Goal: Task Accomplishment & Management: Manage account settings

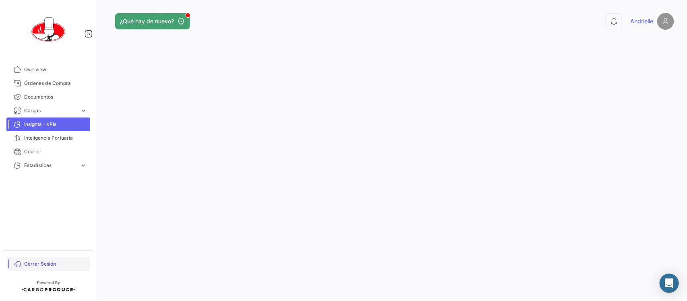
click at [51, 260] on link "Cerrar Sesión" at bounding box center [48, 264] width 84 height 14
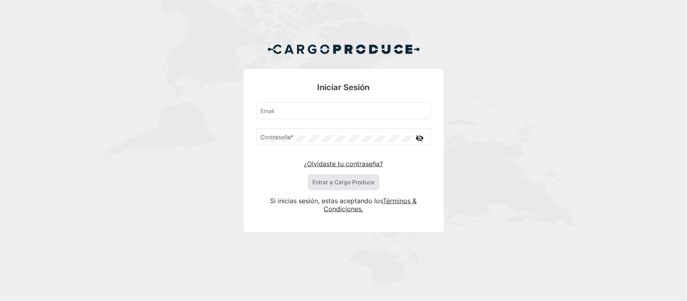
type input "[EMAIL_ADDRESS][DOMAIN_NAME]"
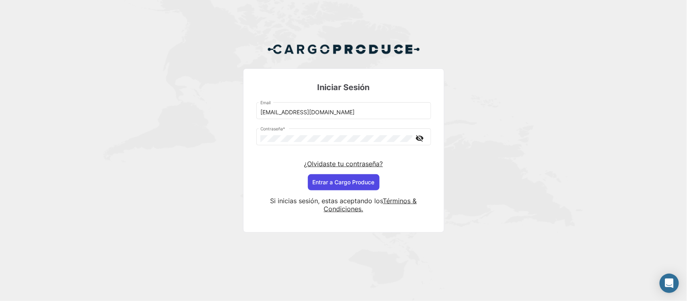
click at [332, 182] on button "Entrar a Cargo Produce" at bounding box center [344, 182] width 72 height 16
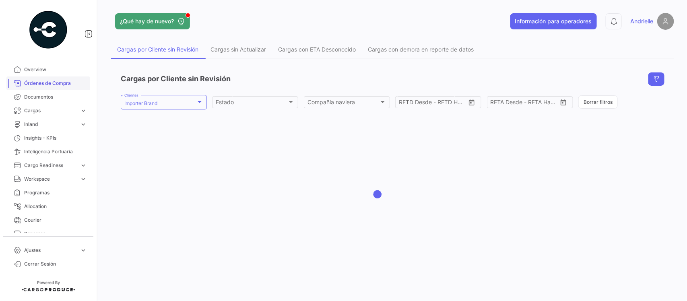
click at [64, 81] on span "Órdenes de Compra" at bounding box center [55, 83] width 63 height 7
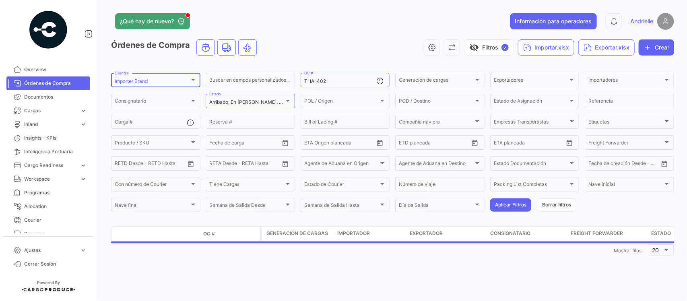
click at [151, 79] on div "Importer Brand" at bounding box center [152, 81] width 75 height 6
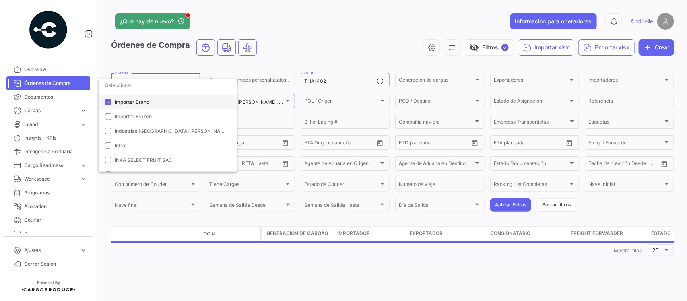
click at [133, 99] on span "Importer Brand" at bounding box center [132, 102] width 35 height 6
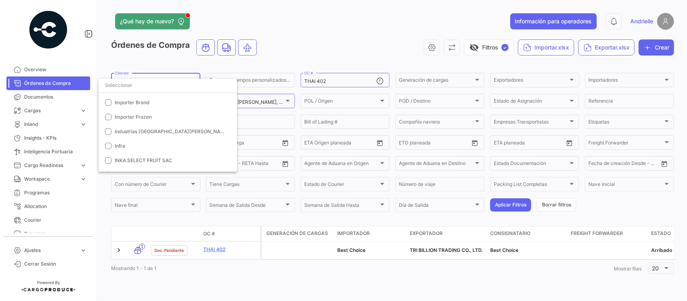
click at [142, 85] on input "dropdown search" at bounding box center [168, 85] width 138 height 14
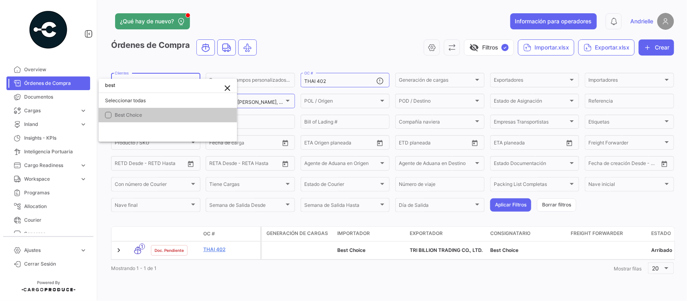
scroll to position [0, 0]
type input "best"
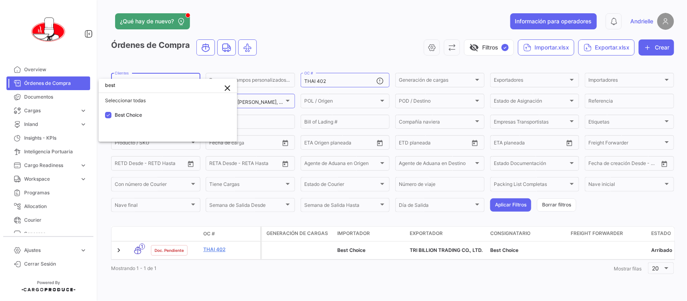
click at [331, 33] on div at bounding box center [343, 150] width 687 height 301
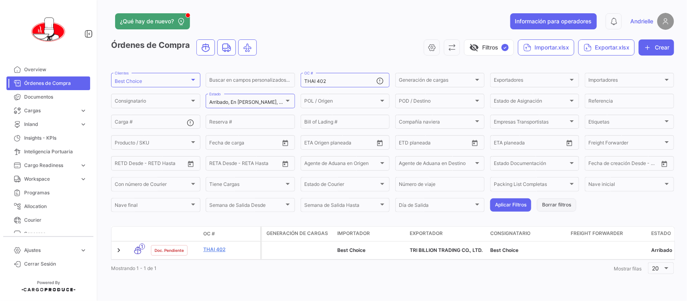
click at [547, 205] on button "Borrar filtros" at bounding box center [556, 204] width 39 height 13
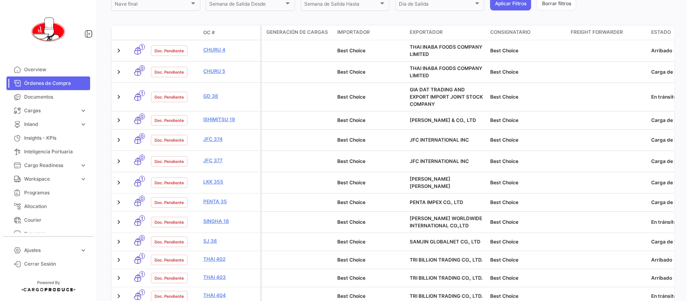
scroll to position [277, 0]
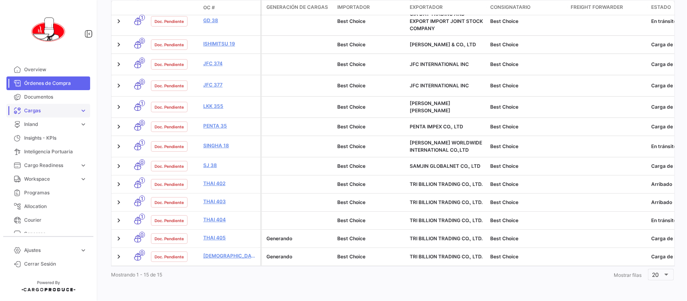
click at [43, 109] on span "Cargas" at bounding box center [50, 110] width 52 height 7
click at [47, 143] on span "Cargas Marítimas" at bounding box center [41, 141] width 41 height 7
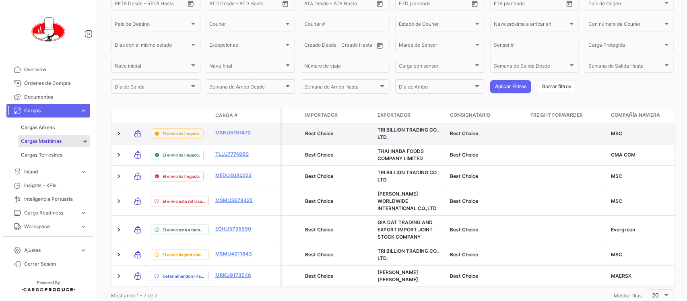
scroll to position [151, 0]
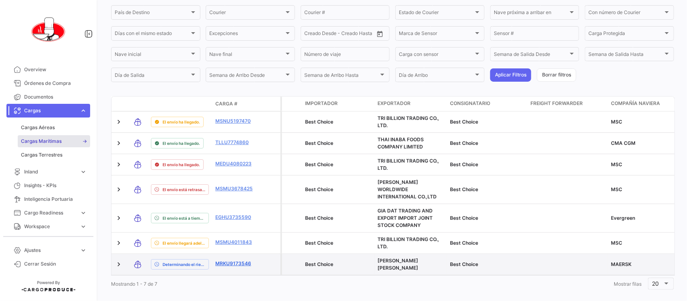
click at [221, 260] on link "MRKU9173546" at bounding box center [236, 263] width 42 height 7
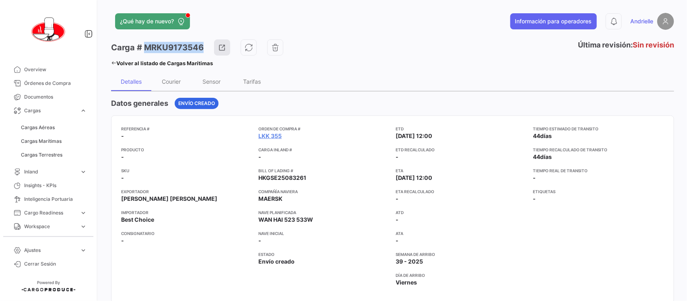
drag, startPoint x: 200, startPoint y: 46, endPoint x: 146, endPoint y: 47, distance: 54.8
click at [146, 47] on h3 "Carga # MRKU9173546" at bounding box center [157, 47] width 93 height 11
copy h3 "MRKU9173546"
click at [113, 60] on icon at bounding box center [113, 62] width 5 height 5
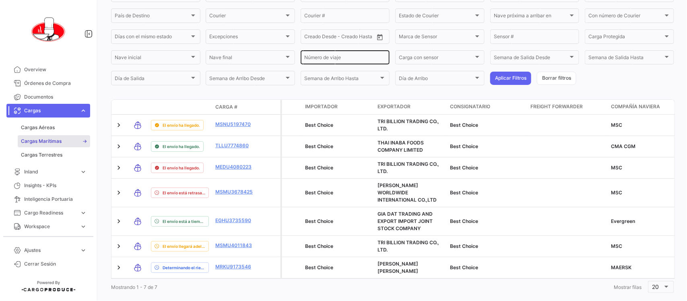
scroll to position [162, 0]
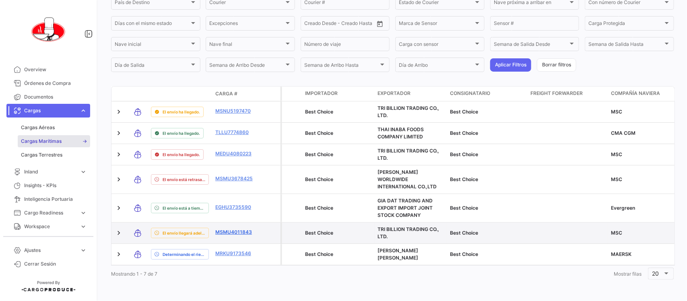
click at [234, 229] on link "MSMU4011843" at bounding box center [236, 232] width 42 height 7
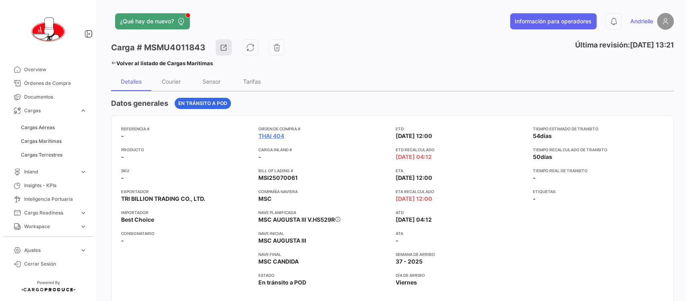
click at [114, 62] on icon at bounding box center [113, 62] width 5 height 5
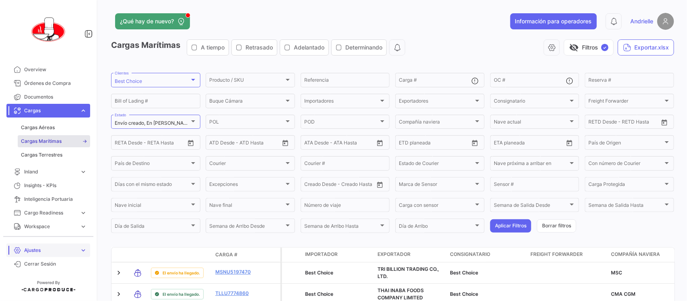
click at [58, 246] on link "Ajustes expand_more" at bounding box center [48, 251] width 84 height 14
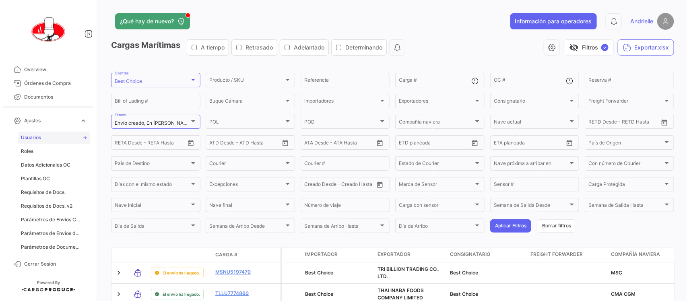
click at [51, 139] on link "Usuarios" at bounding box center [54, 138] width 72 height 12
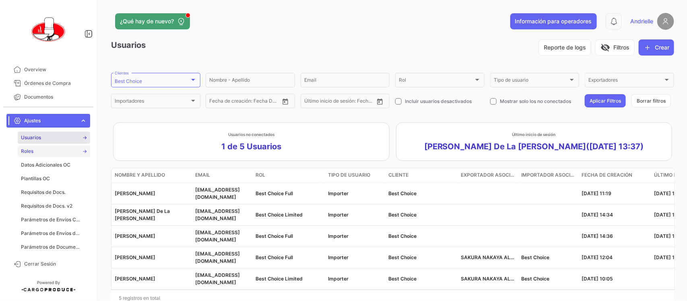
click at [41, 151] on link "Roles" at bounding box center [54, 151] width 72 height 12
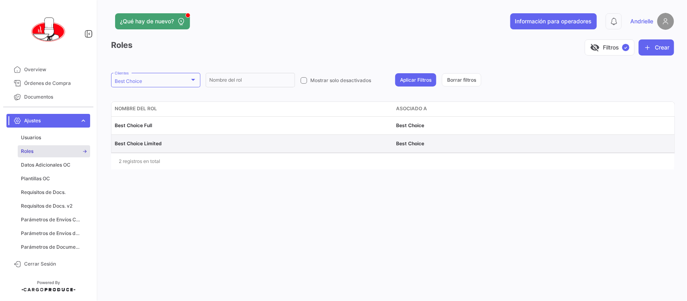
click at [147, 144] on span "Best Choice Limited" at bounding box center [138, 143] width 47 height 6
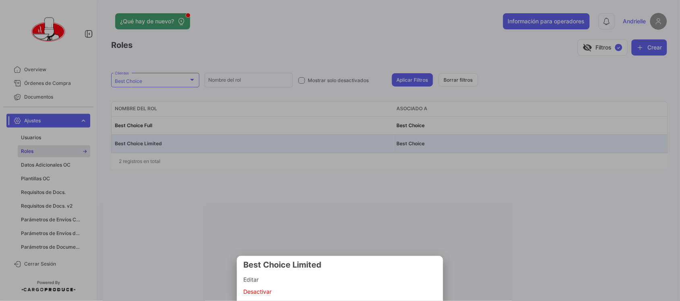
click at [258, 277] on span "Editar" at bounding box center [339, 280] width 193 height 10
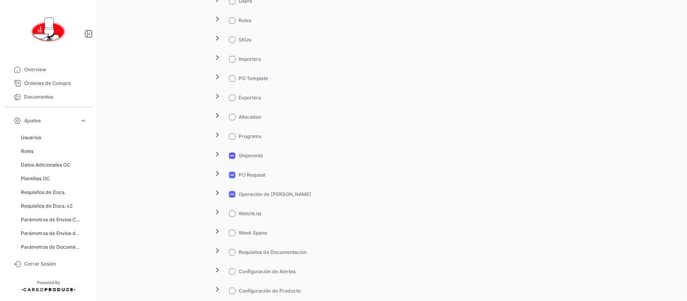
scroll to position [151, 0]
click at [213, 153] on mat-icon "chevron_right" at bounding box center [218, 152] width 10 height 10
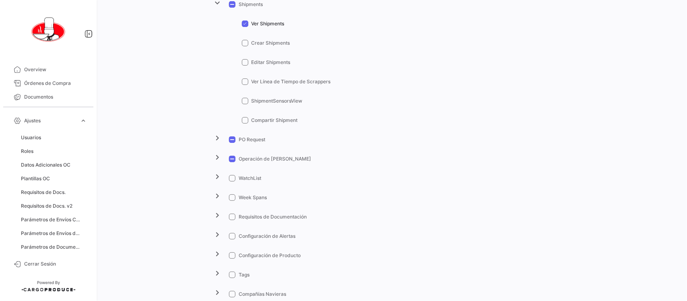
scroll to position [302, 0]
click at [218, 138] on mat-icon "chevron_right" at bounding box center [218, 137] width 10 height 10
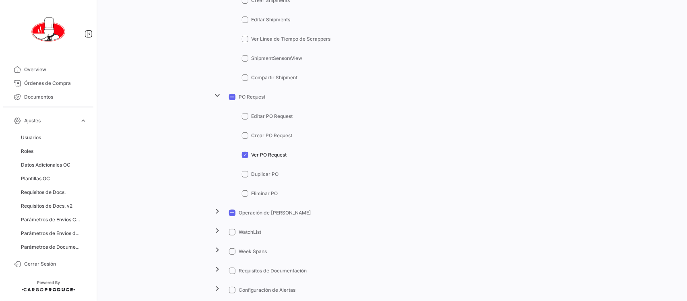
scroll to position [403, 0]
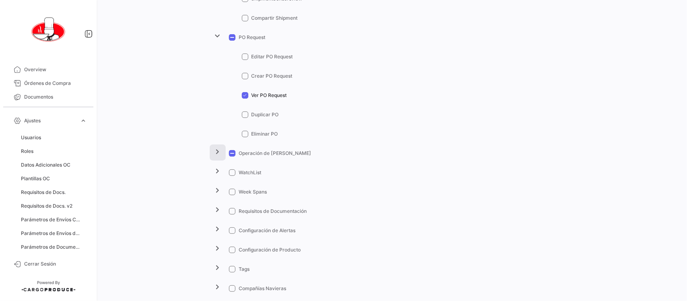
click at [214, 157] on mat-icon "chevron_right" at bounding box center [218, 152] width 10 height 10
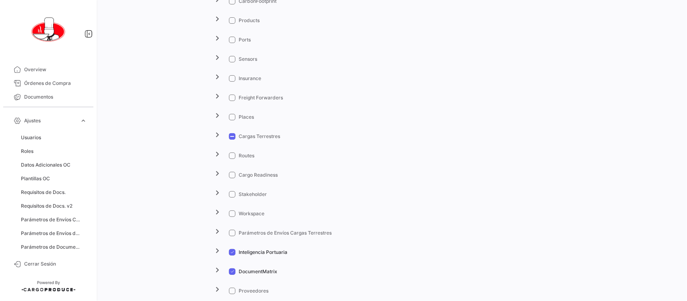
scroll to position [1359, 0]
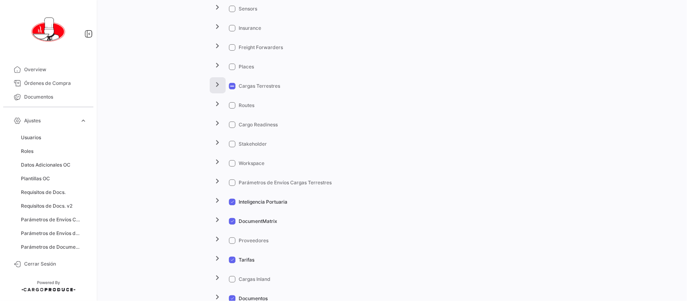
click at [215, 85] on mat-icon "chevron_right" at bounding box center [218, 85] width 10 height 10
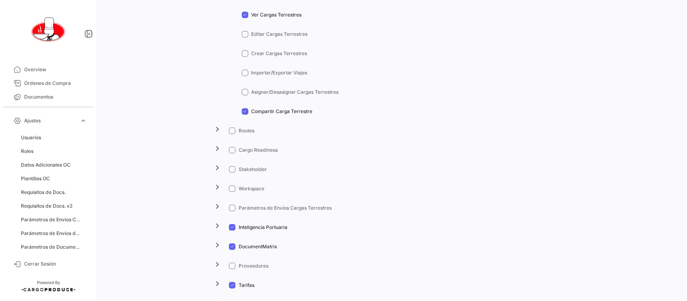
scroll to position [1459, 0]
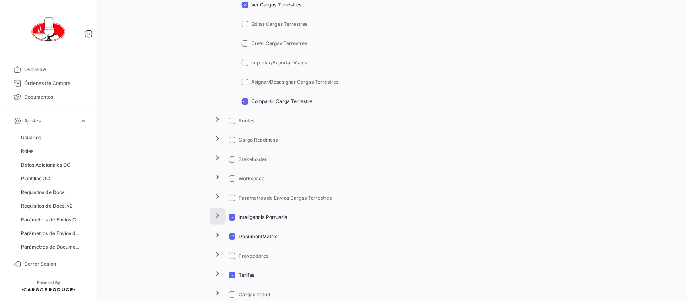
click at [219, 217] on mat-icon "chevron_right" at bounding box center [218, 216] width 10 height 10
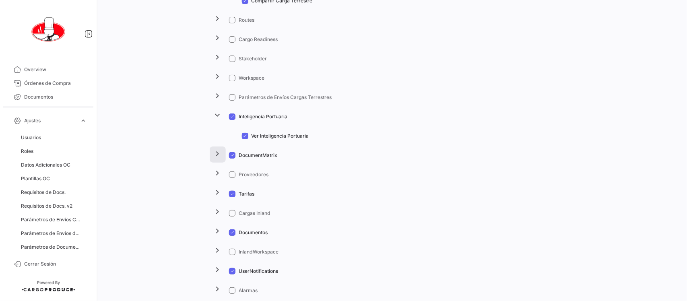
click at [217, 156] on mat-icon "chevron_right" at bounding box center [218, 154] width 10 height 10
click at [214, 213] on mat-icon "chevron_right" at bounding box center [218, 212] width 10 height 10
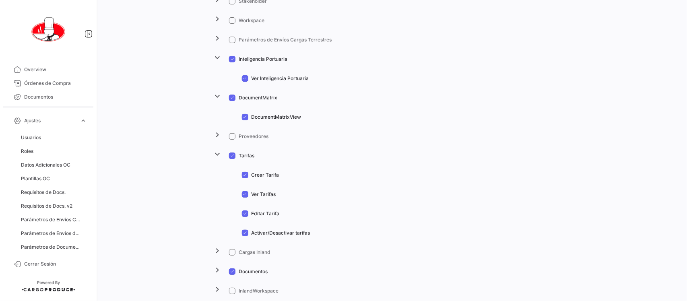
scroll to position [1661, 0]
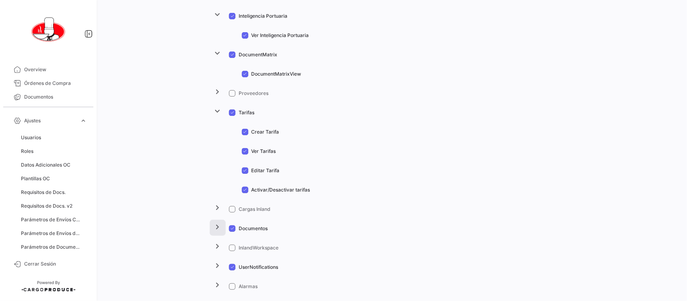
click at [219, 221] on button "chevron_right" at bounding box center [218, 228] width 16 height 16
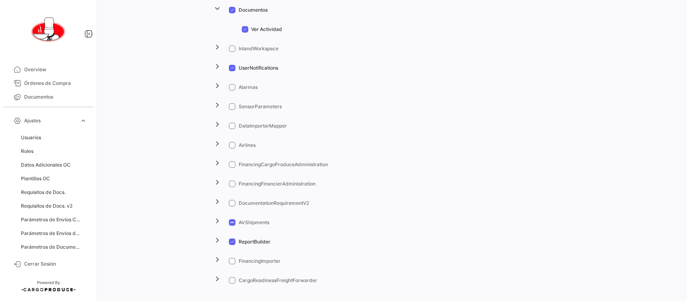
scroll to position [1886, 0]
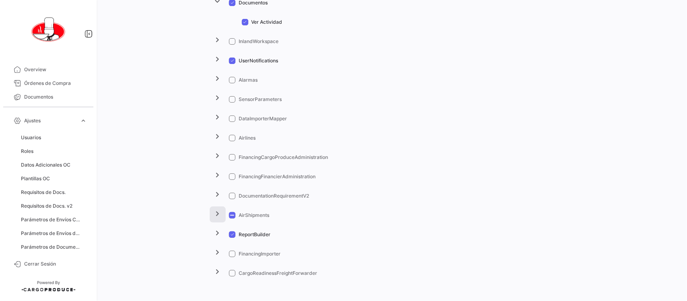
click at [220, 217] on button "chevron_right" at bounding box center [218, 215] width 16 height 16
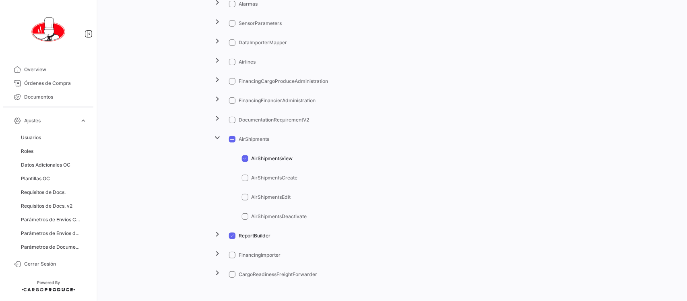
scroll to position [1964, 0]
click at [215, 233] on mat-icon "chevron_right" at bounding box center [218, 233] width 10 height 10
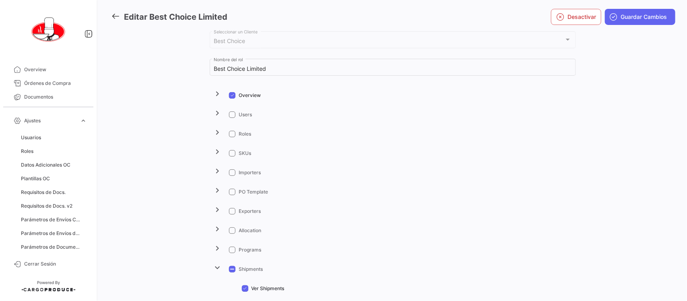
scroll to position [0, 0]
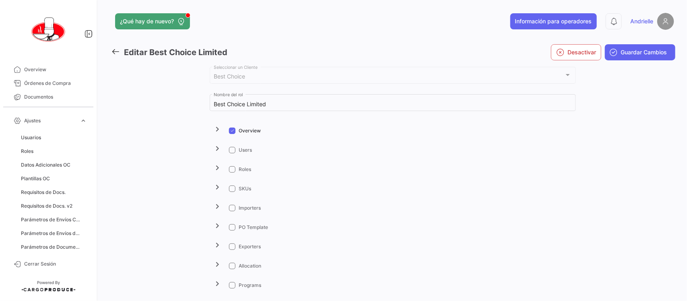
click at [115, 52] on icon at bounding box center [115, 51] width 9 height 9
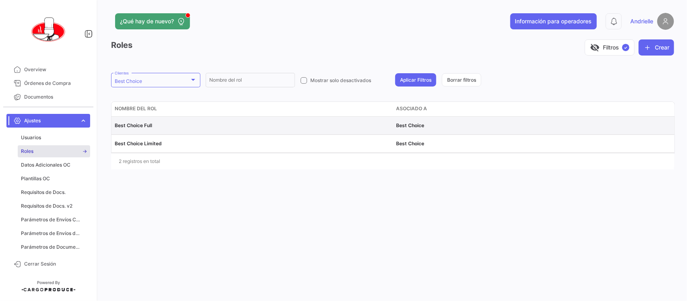
click at [150, 128] on span "Best Choice Full" at bounding box center [133, 125] width 37 height 6
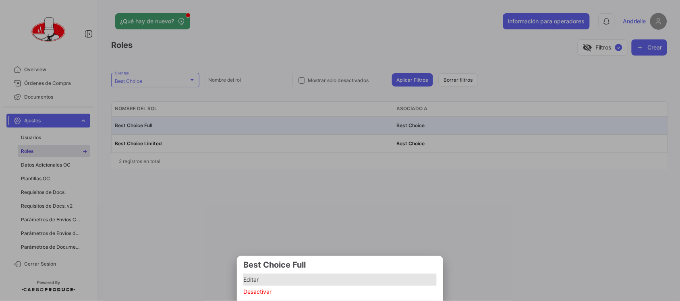
click at [250, 280] on span "Editar" at bounding box center [339, 280] width 193 height 10
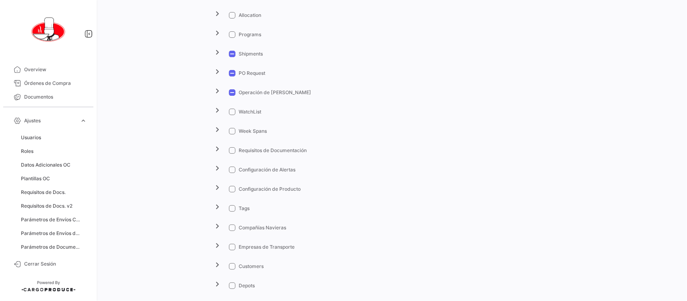
scroll to position [252, 0]
click at [215, 53] on mat-icon "chevron_right" at bounding box center [218, 52] width 10 height 10
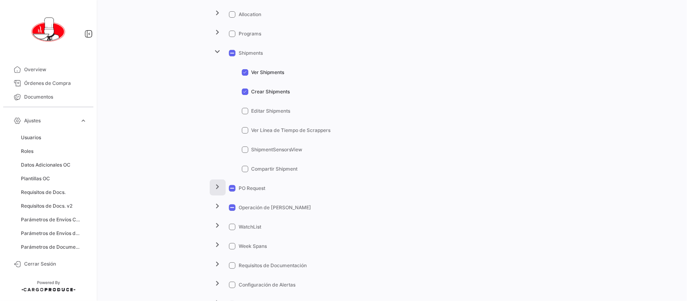
click at [218, 190] on mat-icon "chevron_right" at bounding box center [218, 187] width 10 height 10
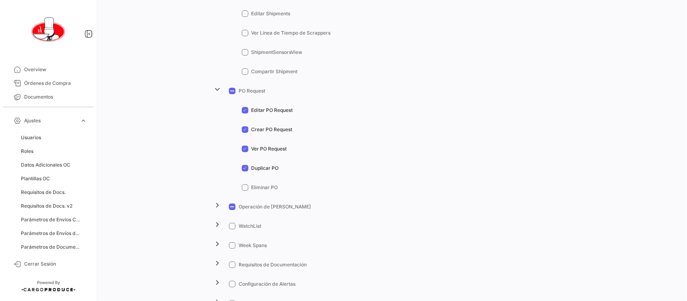
scroll to position [352, 0]
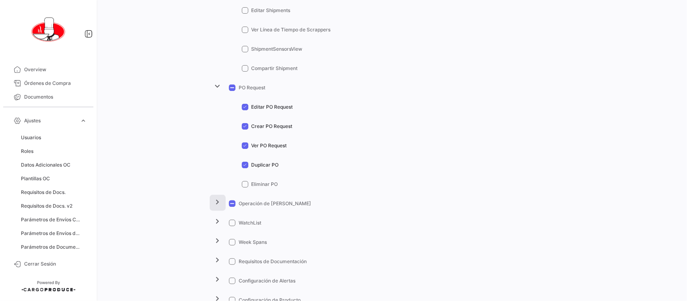
click at [215, 204] on mat-icon "chevron_right" at bounding box center [218, 202] width 10 height 10
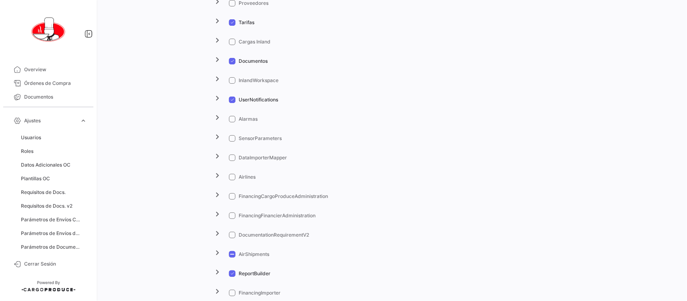
scroll to position [1610, 0]
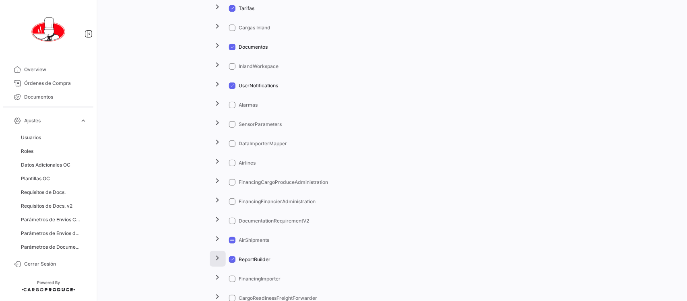
click at [215, 261] on mat-icon "chevron_right" at bounding box center [218, 258] width 10 height 10
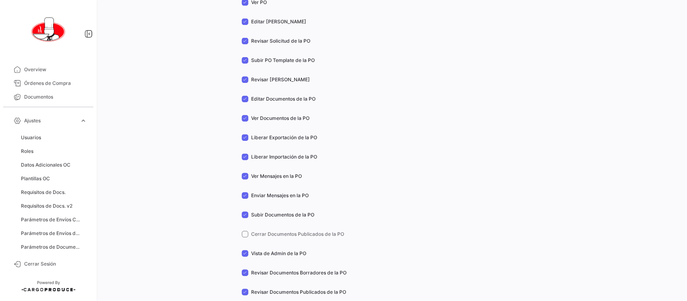
scroll to position [547, 0]
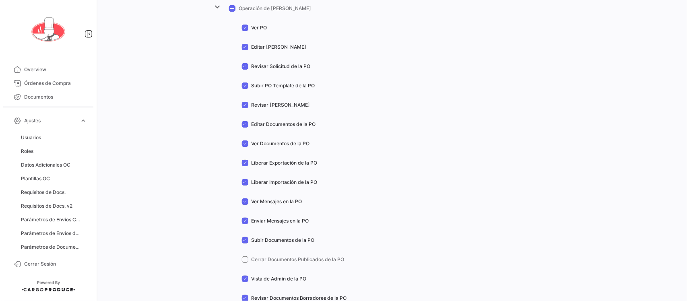
drag, startPoint x: 43, startPoint y: 80, endPoint x: 96, endPoint y: 12, distance: 86.0
click at [43, 81] on span "Órdenes de Compra" at bounding box center [55, 83] width 63 height 7
